Goal: Navigation & Orientation: Find specific page/section

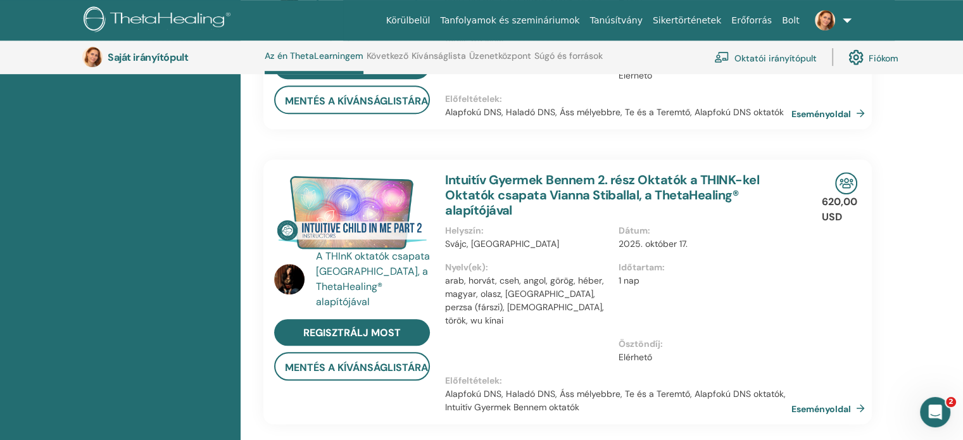
scroll to position [539, 0]
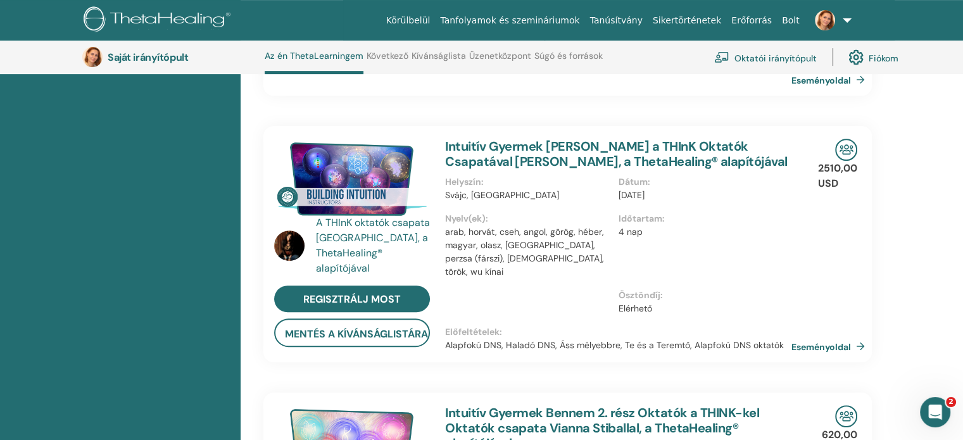
click at [849, 17] on link at bounding box center [831, 20] width 52 height 41
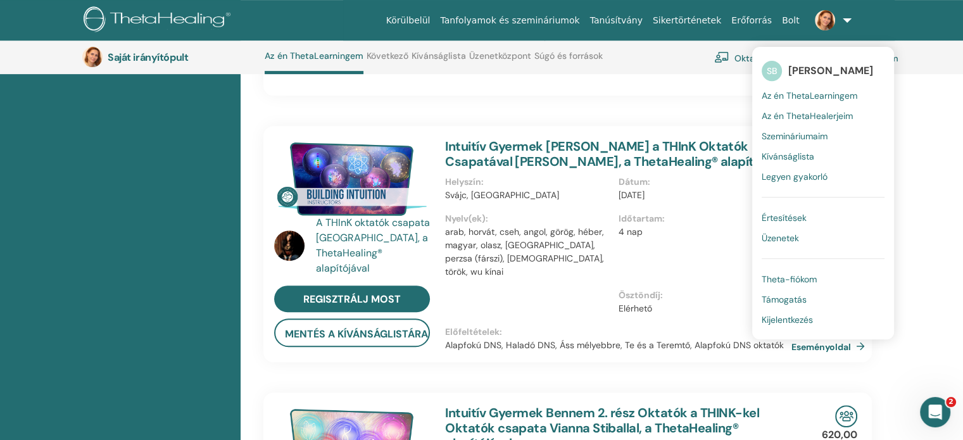
click at [805, 135] on font "Szemináriumaim" at bounding box center [795, 135] width 66 height 11
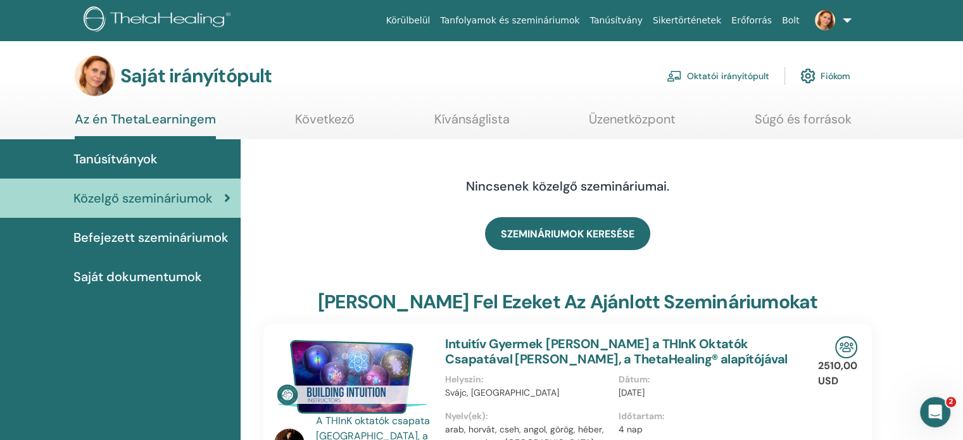
click at [104, 118] on font "Az én ThetaLearningem" at bounding box center [145, 119] width 141 height 16
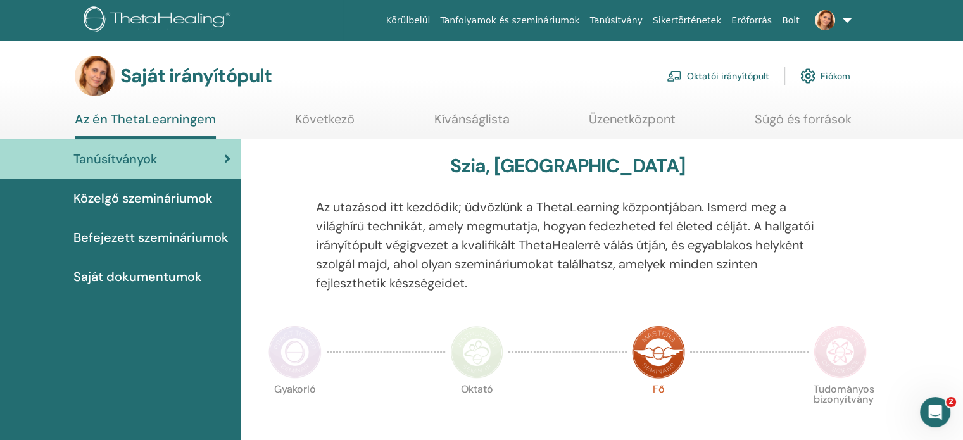
click at [821, 71] on font "Fiókom" at bounding box center [836, 76] width 30 height 11
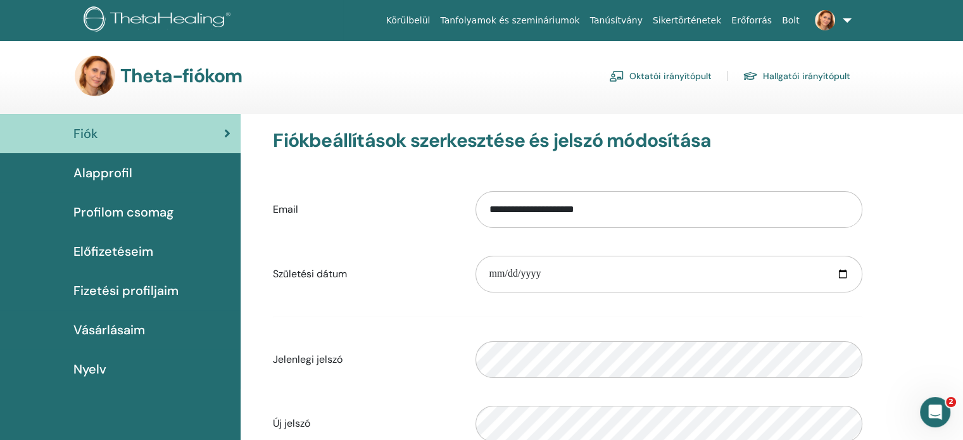
click at [668, 75] on font "Oktatói irányítópult" at bounding box center [670, 76] width 82 height 11
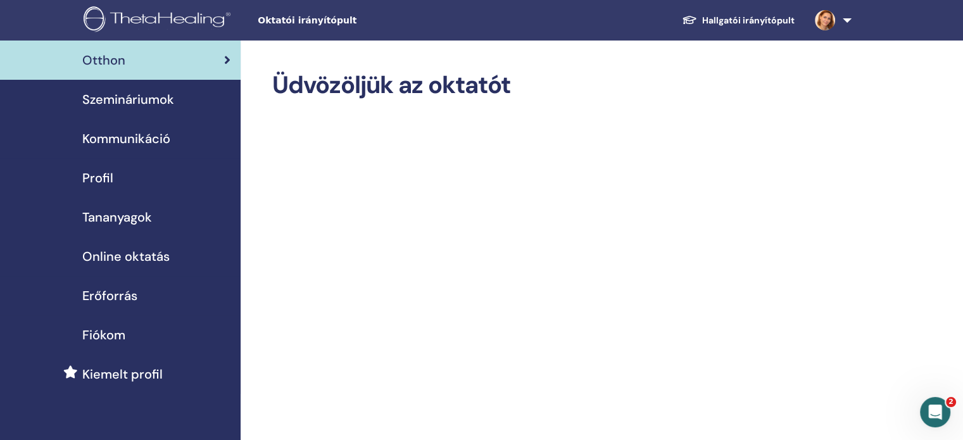
click at [122, 97] on font "Szemináriumok" at bounding box center [128, 99] width 92 height 16
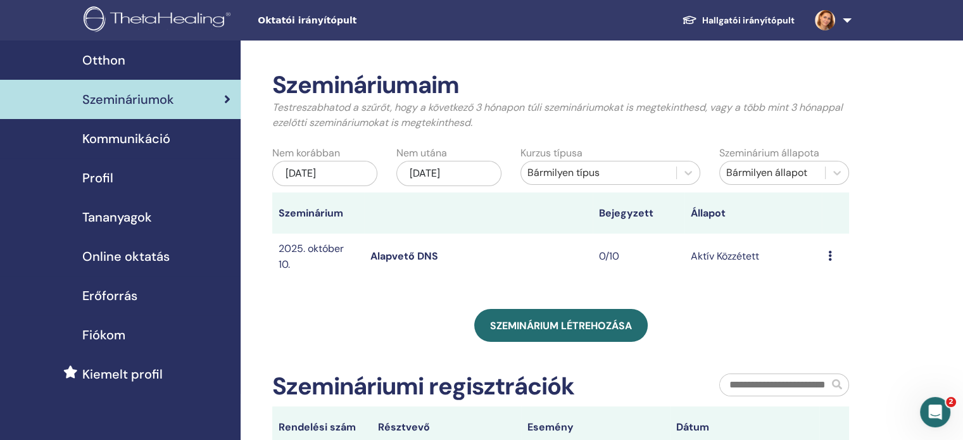
click at [844, 16] on link at bounding box center [831, 20] width 52 height 41
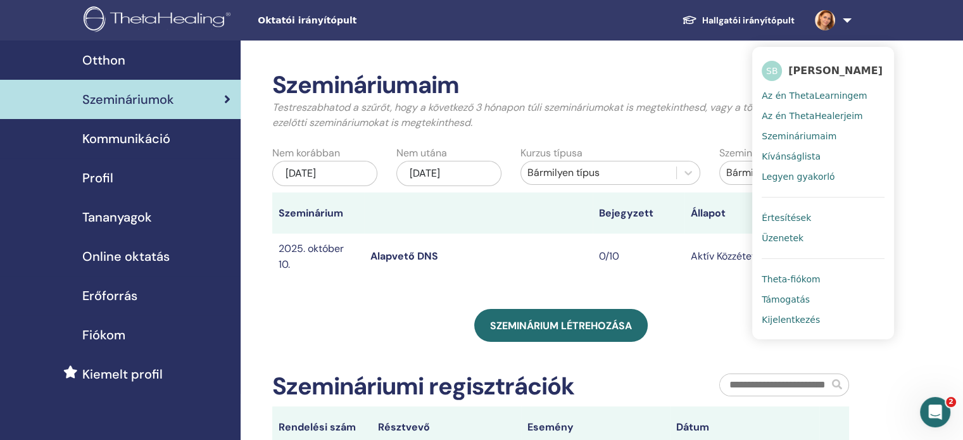
click at [808, 132] on font "Szemináriumaim" at bounding box center [799, 136] width 75 height 10
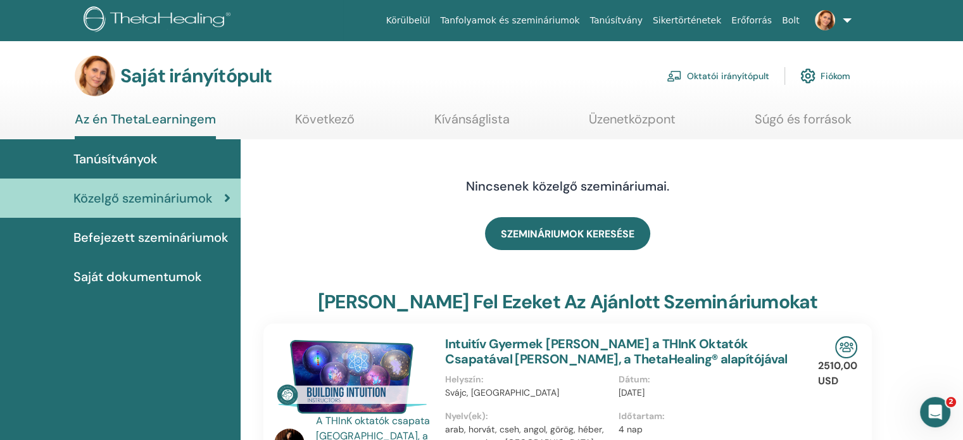
click at [719, 75] on font "Oktatói irányítópult" at bounding box center [728, 76] width 82 height 11
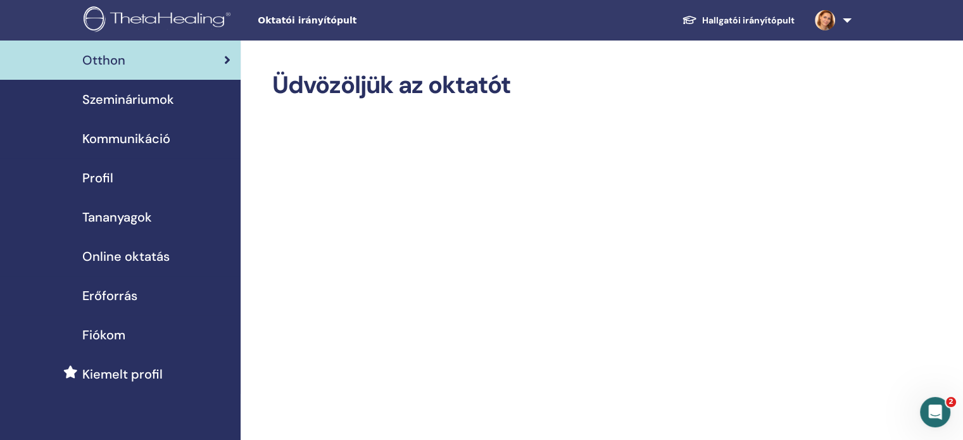
click at [135, 96] on font "Szemináriumok" at bounding box center [128, 99] width 92 height 16
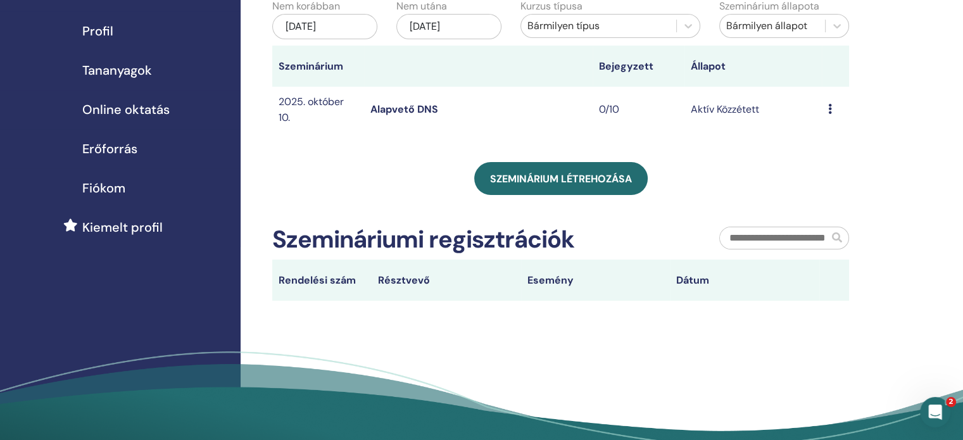
scroll to position [63, 0]
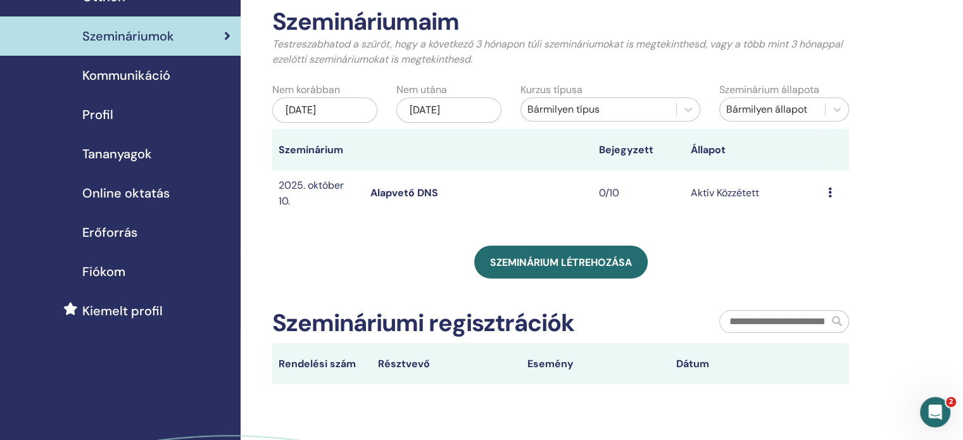
click at [388, 192] on font "Alapvető DNS" at bounding box center [404, 192] width 68 height 13
